Goal: Find specific page/section

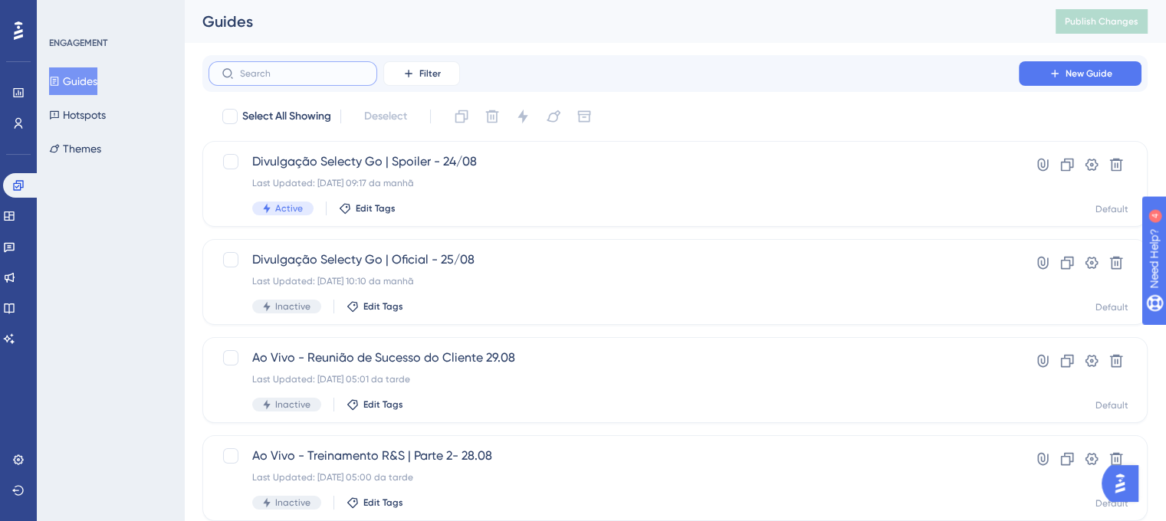
click at [285, 79] on input "text" at bounding box center [302, 73] width 124 height 11
click at [327, 74] on input "agenda" at bounding box center [302, 73] width 124 height 11
click at [305, 74] on input "agenda" at bounding box center [302, 73] width 124 height 11
drag, startPoint x: 305, startPoint y: 74, endPoint x: 90, endPoint y: 73, distance: 214.7
click at [0, 0] on div "Performance Users Engagement Widgets Feedback Product Updates Knowledge Base AI…" at bounding box center [0, 0] width 0 height 0
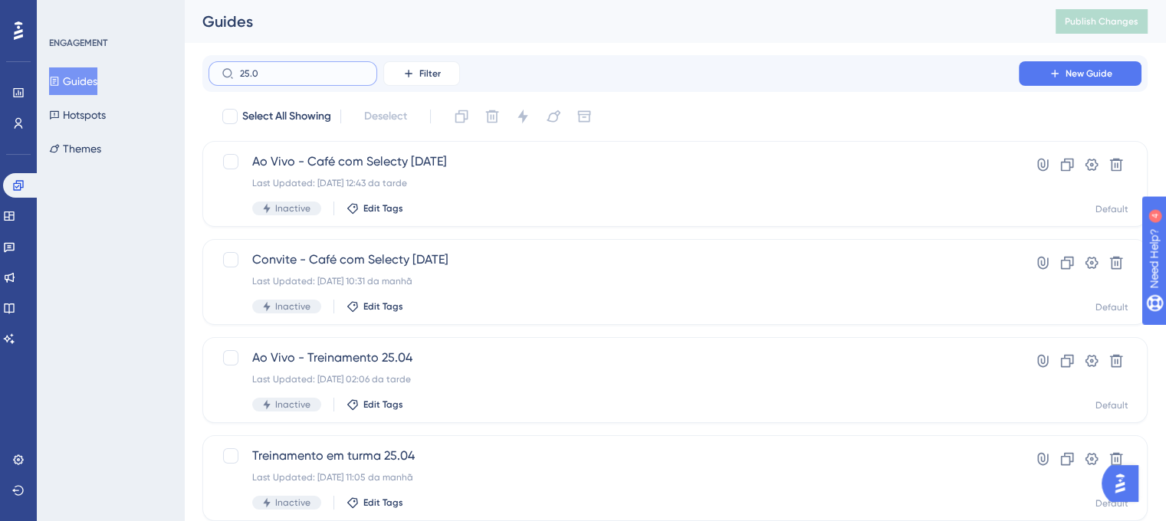
type input "25.08"
checkbox input "true"
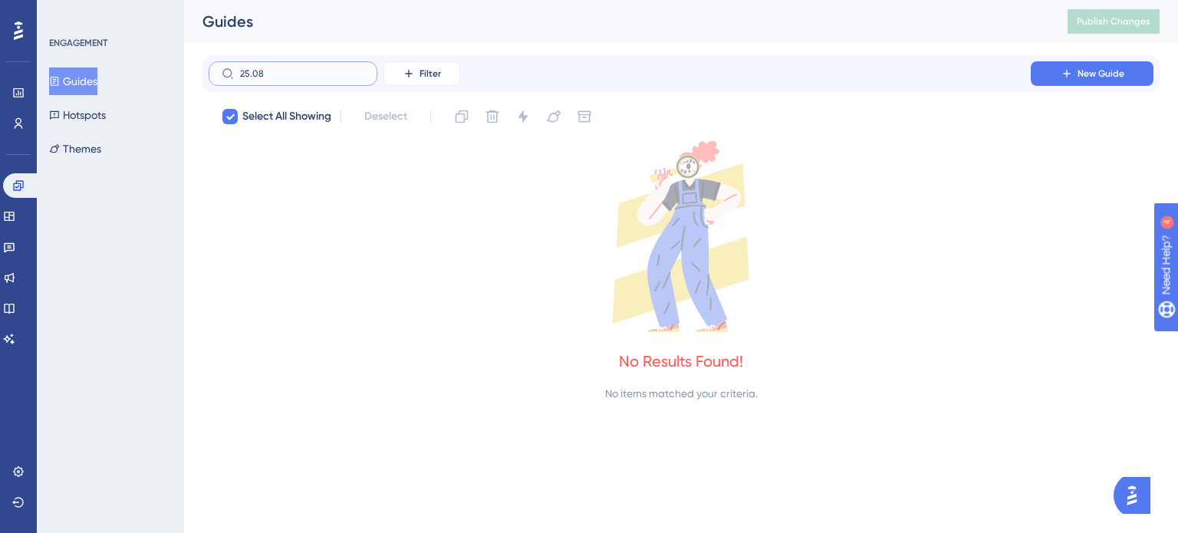
type input "25.08"
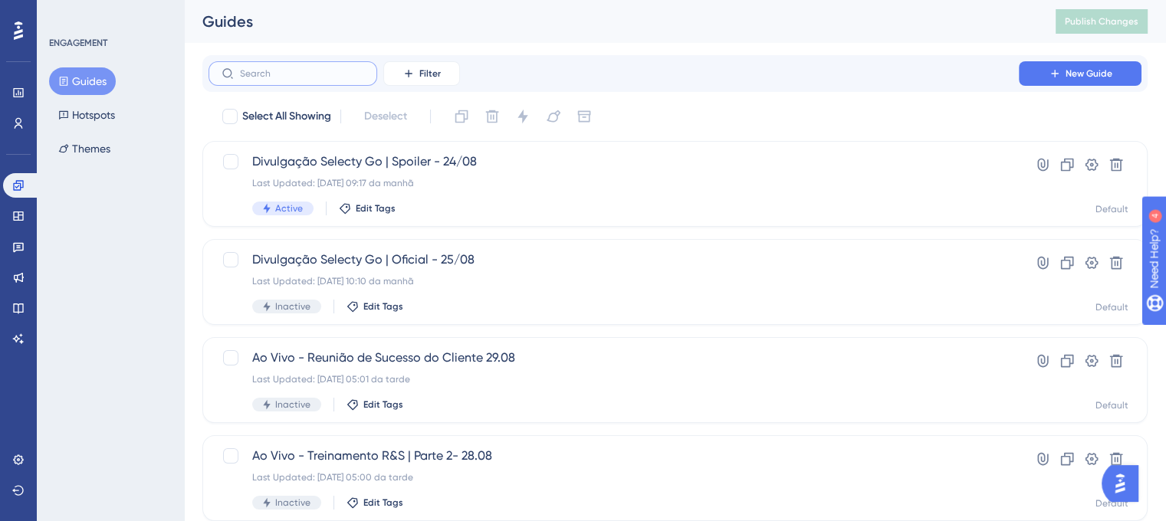
click at [259, 77] on input "text" at bounding box center [302, 73] width 124 height 11
type input "agenda"
click at [414, 189] on div "Agenda de eventos semanal CS | 22.08 Last Updated: 21.08.2025 04:27 da tarde Ac…" at bounding box center [613, 184] width 723 height 63
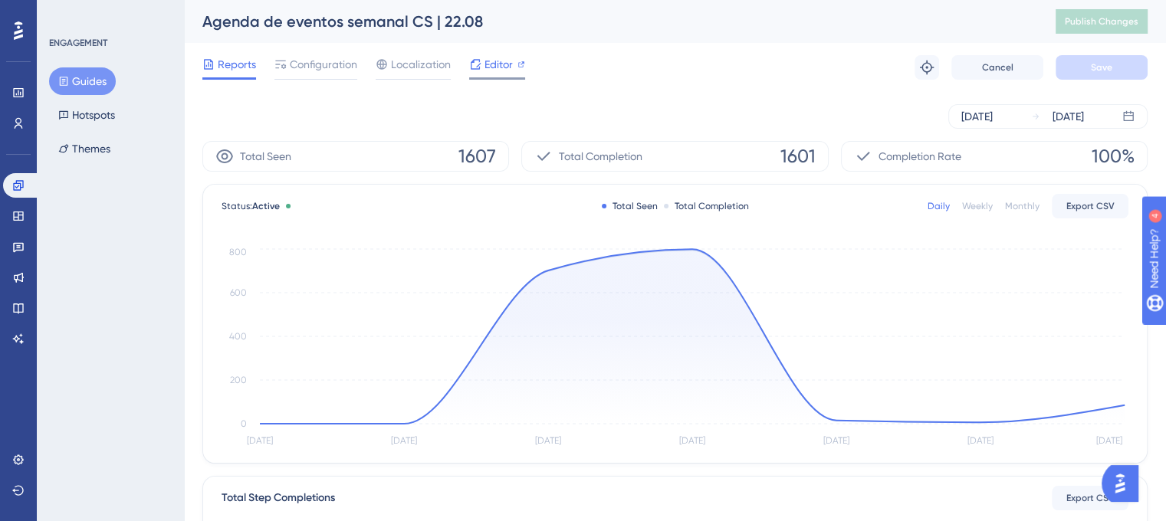
click at [488, 67] on span "Editor" at bounding box center [499, 64] width 28 height 18
